Goal: Navigation & Orientation: Find specific page/section

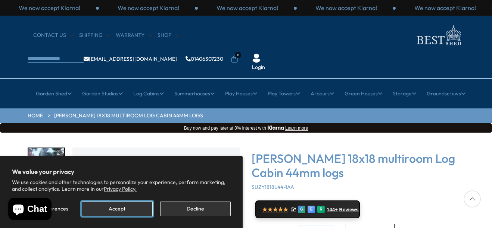
click at [137, 208] on button "Accept" at bounding box center [117, 209] width 71 height 15
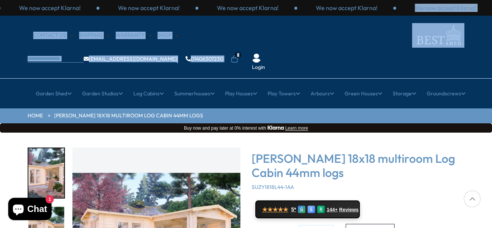
drag, startPoint x: 492, startPoint y: 4, endPoint x: 503, endPoint y: 50, distance: 47.7
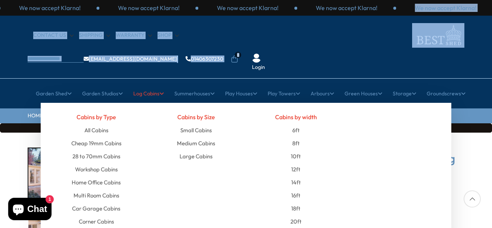
click at [143, 84] on link "Log Cabins" at bounding box center [148, 93] width 31 height 19
click at [200, 150] on link "Large Cabins" at bounding box center [196, 156] width 33 height 13
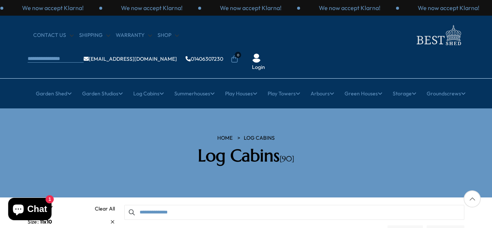
click at [471, 202] on div at bounding box center [472, 199] width 17 height 17
click at [471, 197] on div at bounding box center [472, 199] width 17 height 17
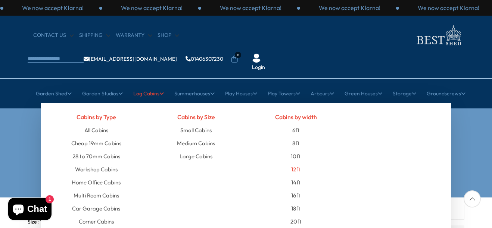
click at [295, 163] on link "12ft" at bounding box center [295, 169] width 9 height 13
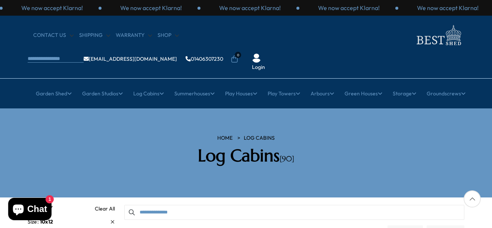
click at [230, 135] on link "HOME" at bounding box center [224, 138] width 15 height 7
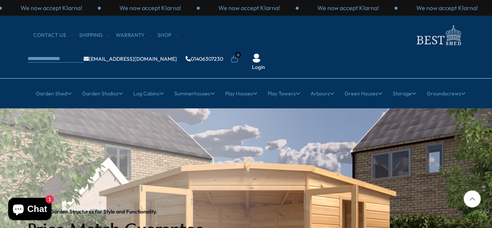
click at [473, 199] on div at bounding box center [472, 199] width 17 height 17
